Goal: Use online tool/utility: Utilize a website feature to perform a specific function

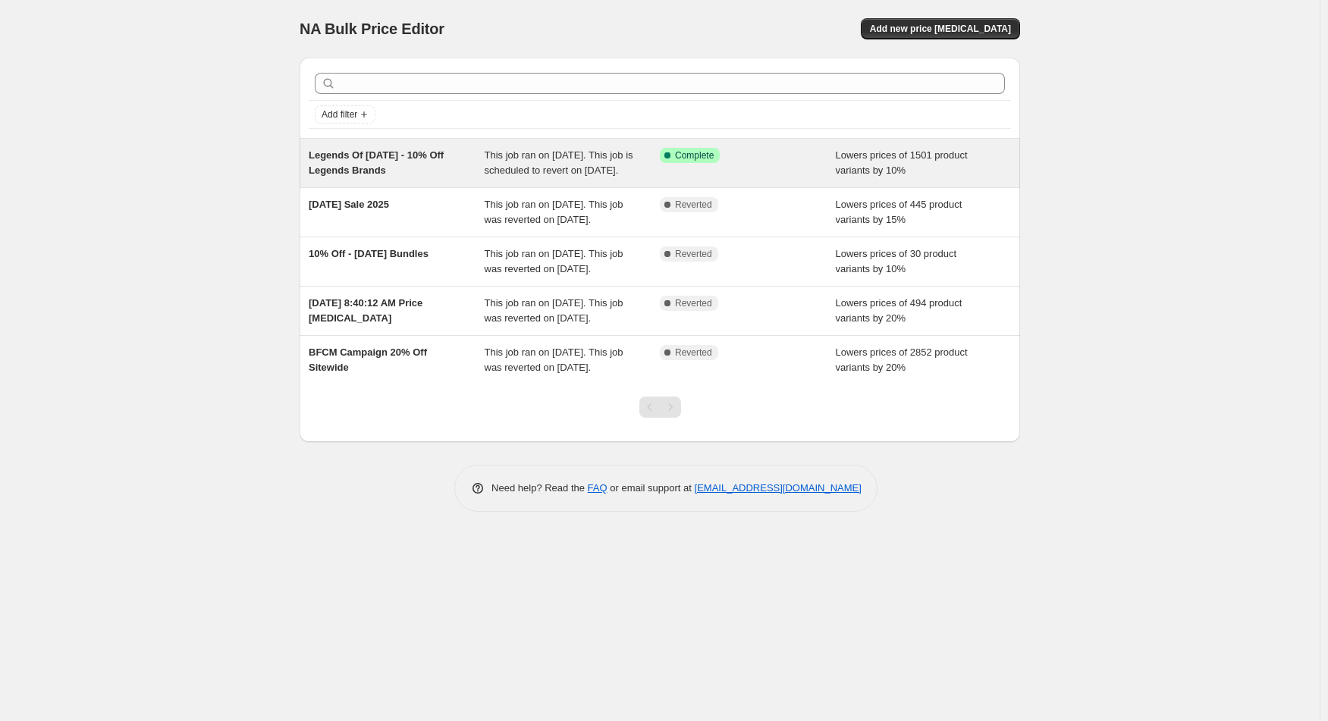
click at [736, 174] on div "Success Complete Complete" at bounding box center [748, 163] width 176 height 30
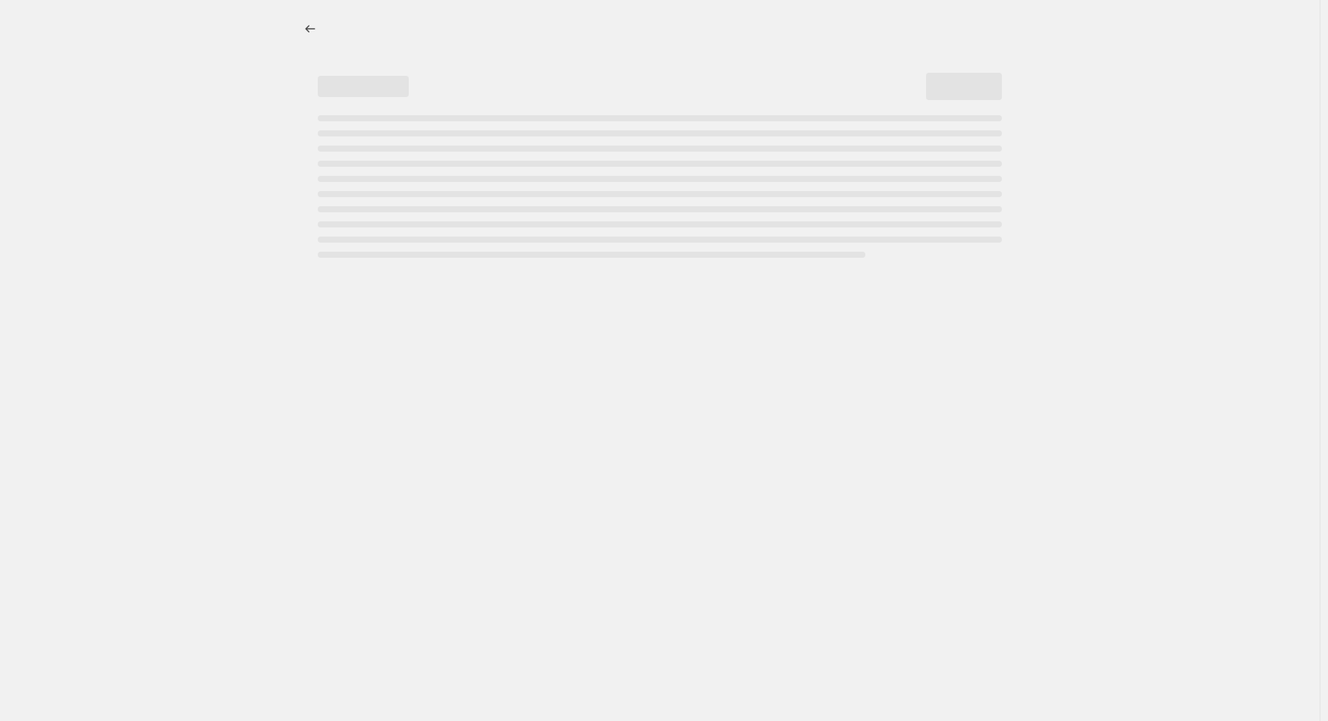
select select "percentage"
select select "collection"
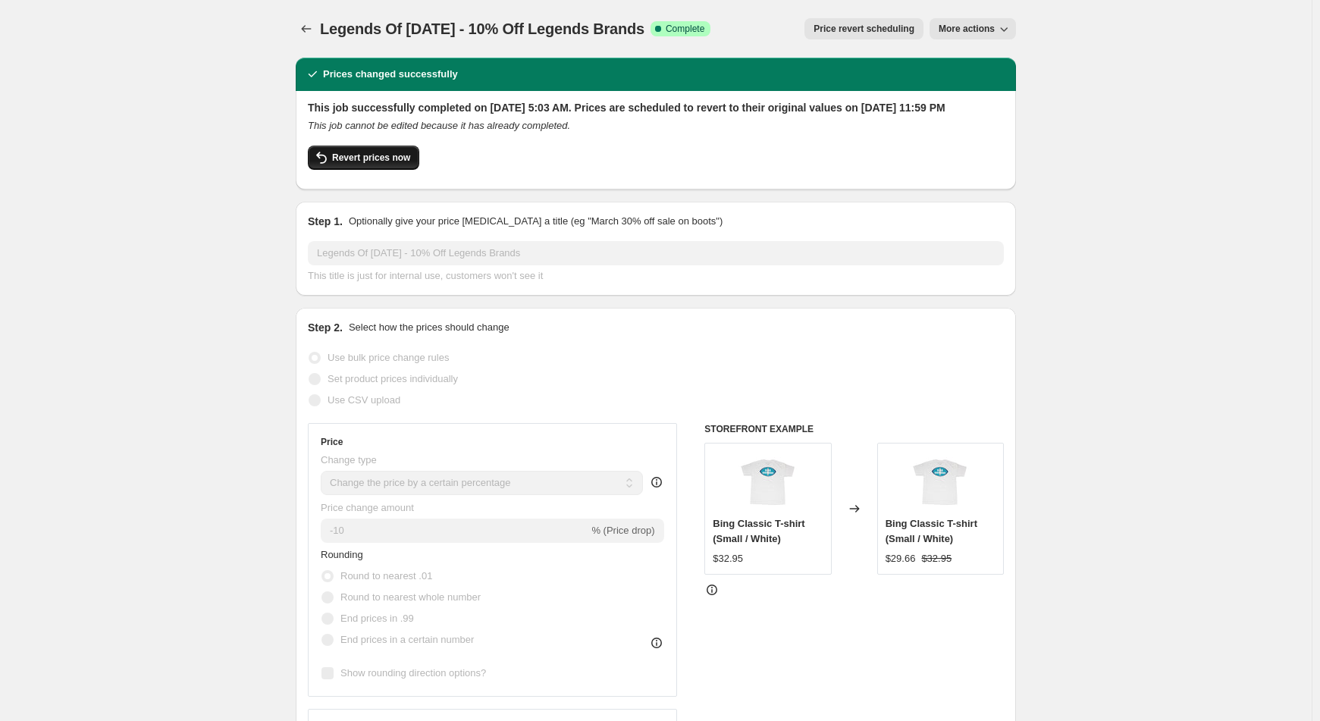
click at [353, 164] on span "Revert prices now" at bounding box center [371, 158] width 78 height 12
checkbox input "false"
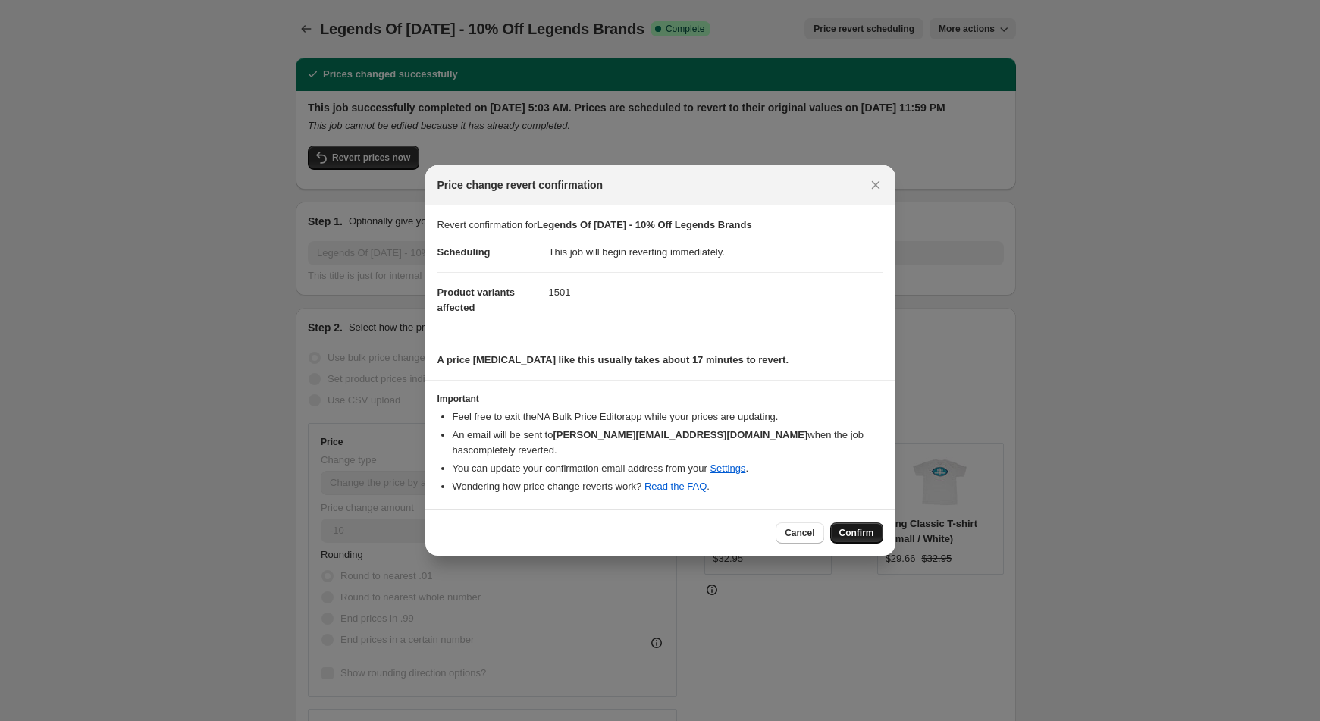
click at [858, 527] on span "Confirm" at bounding box center [856, 533] width 35 height 12
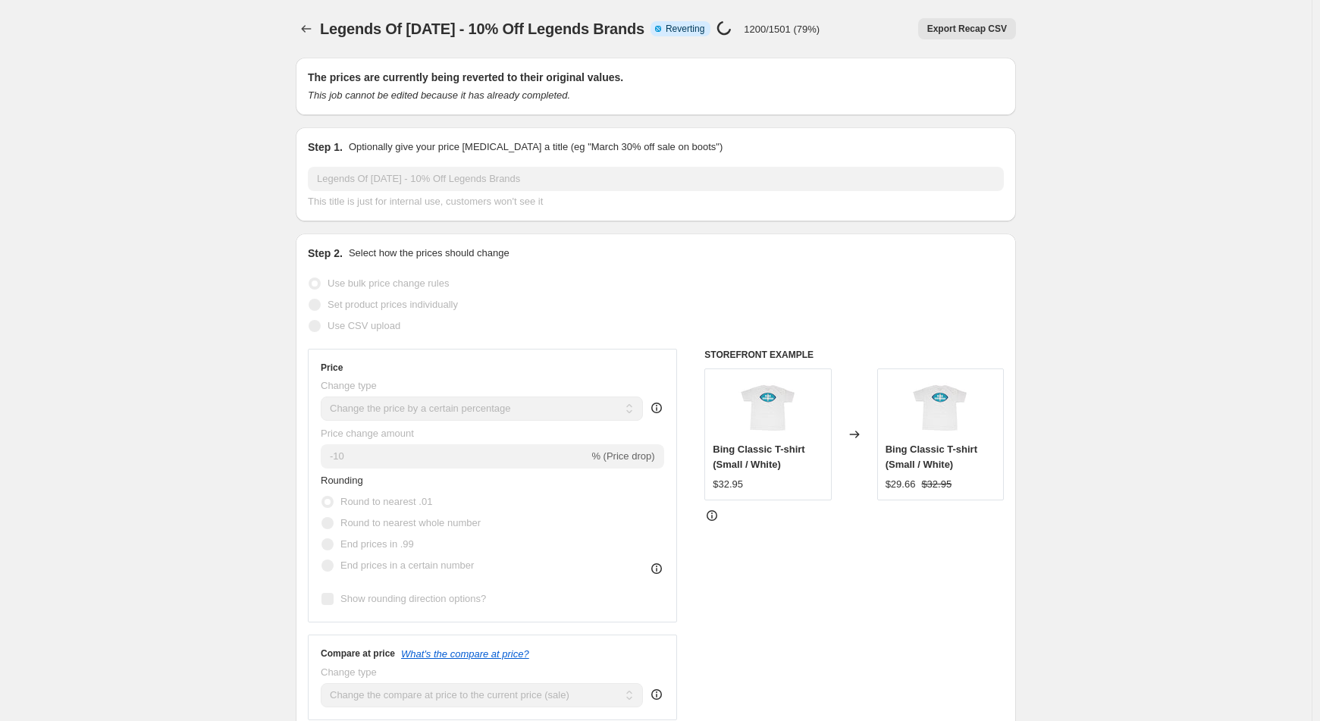
select select "percentage"
select select "collection"
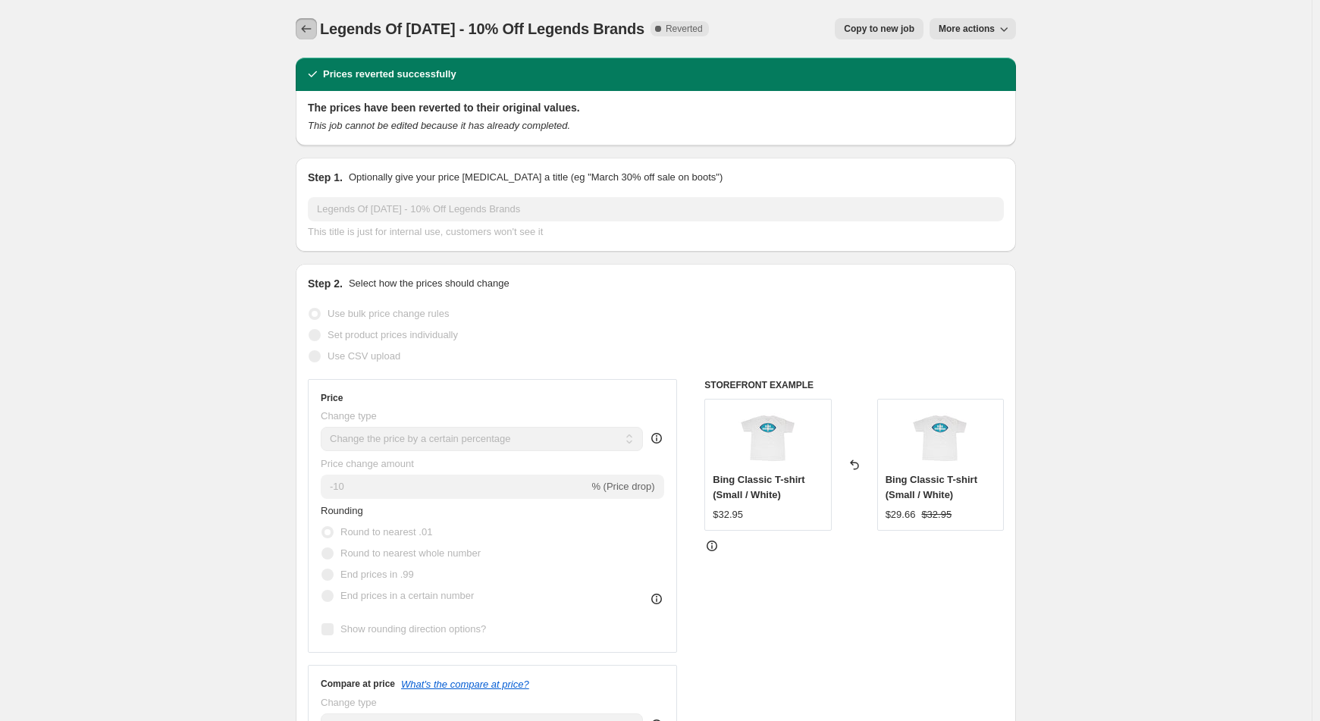
click at [306, 27] on icon "Price change jobs" at bounding box center [306, 28] width 15 height 15
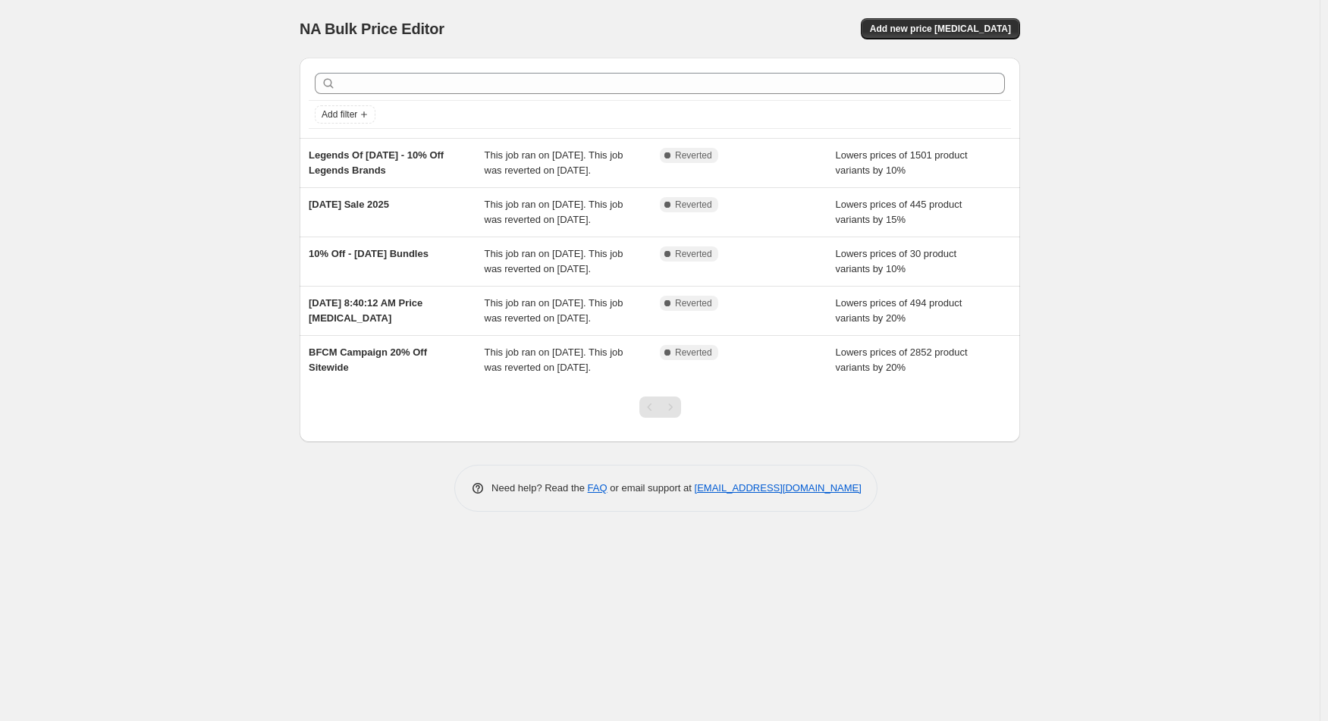
click at [75, 78] on div "NA Bulk Price Editor. This page is ready NA Bulk Price Editor Add new price [ME…" at bounding box center [659, 360] width 1319 height 721
click at [147, 197] on div "NA Bulk Price Editor. This page is ready NA Bulk Price Editor Add new price [ME…" at bounding box center [659, 360] width 1319 height 721
click at [1171, 261] on div "NA Bulk Price Editor. This page is ready NA Bulk Price Editor Add new price [ME…" at bounding box center [659, 360] width 1319 height 721
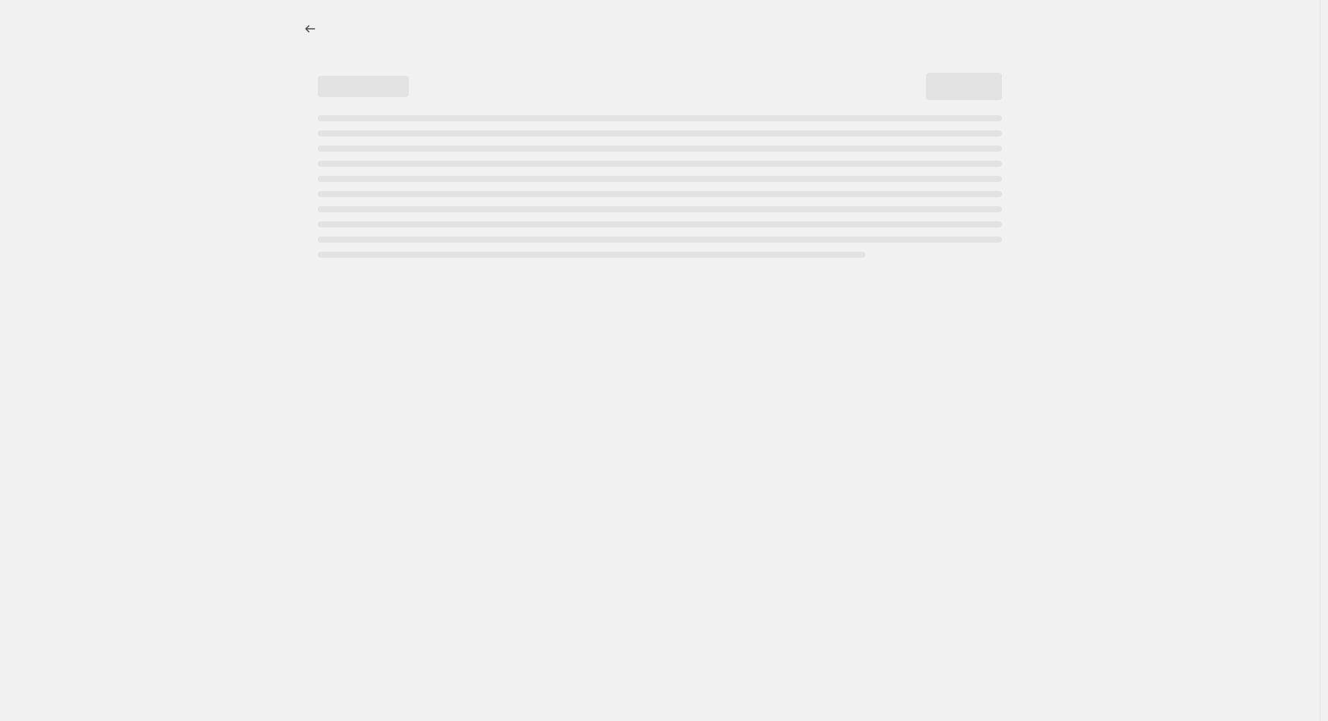
select select "percentage"
select select "collection"
